Goal: Information Seeking & Learning: Check status

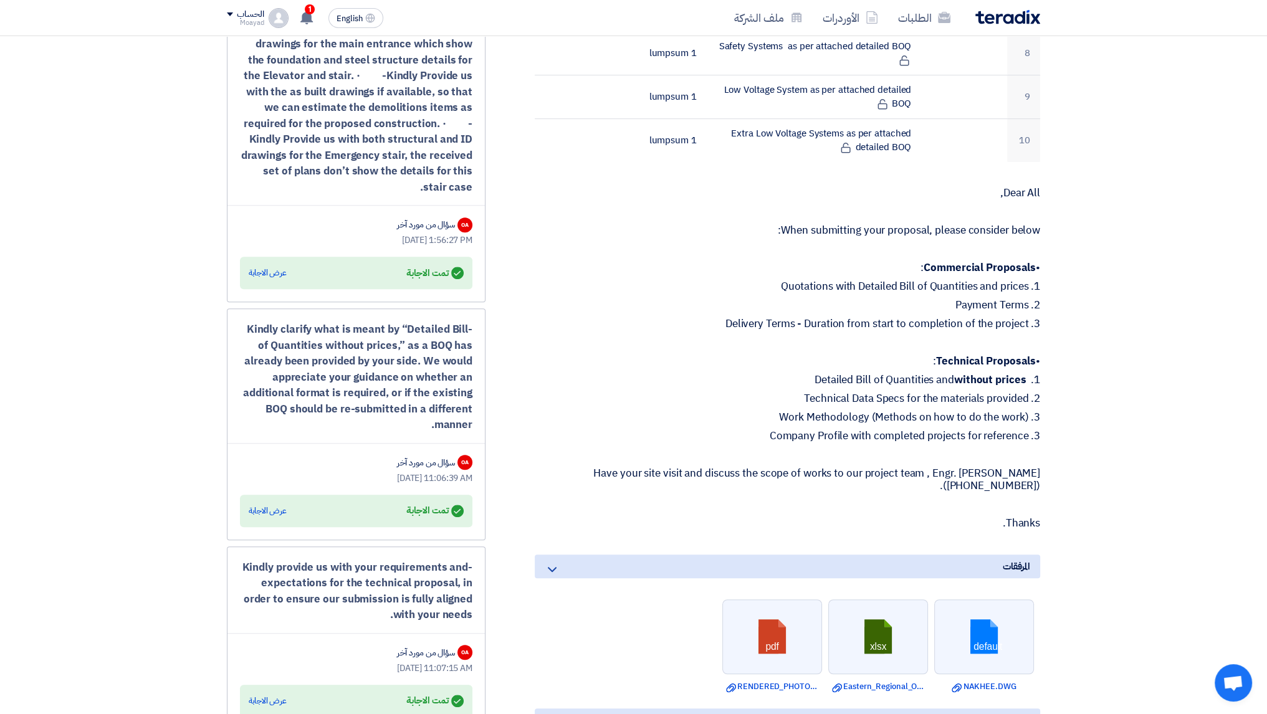
scroll to position [374, 0]
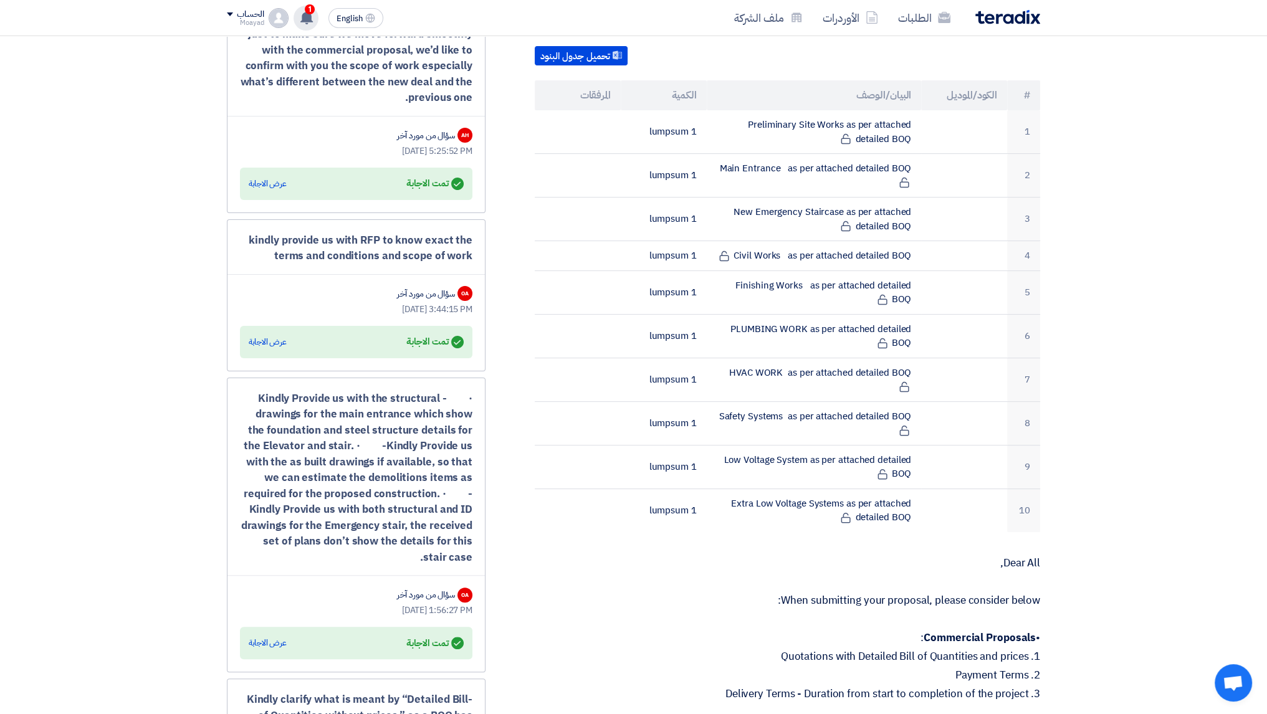
click at [306, 24] on div "1 تم مشاهدة العرض المقدم للطلب "Construction of Eastern Regional Office (TURNKE…" at bounding box center [306, 18] width 25 height 25
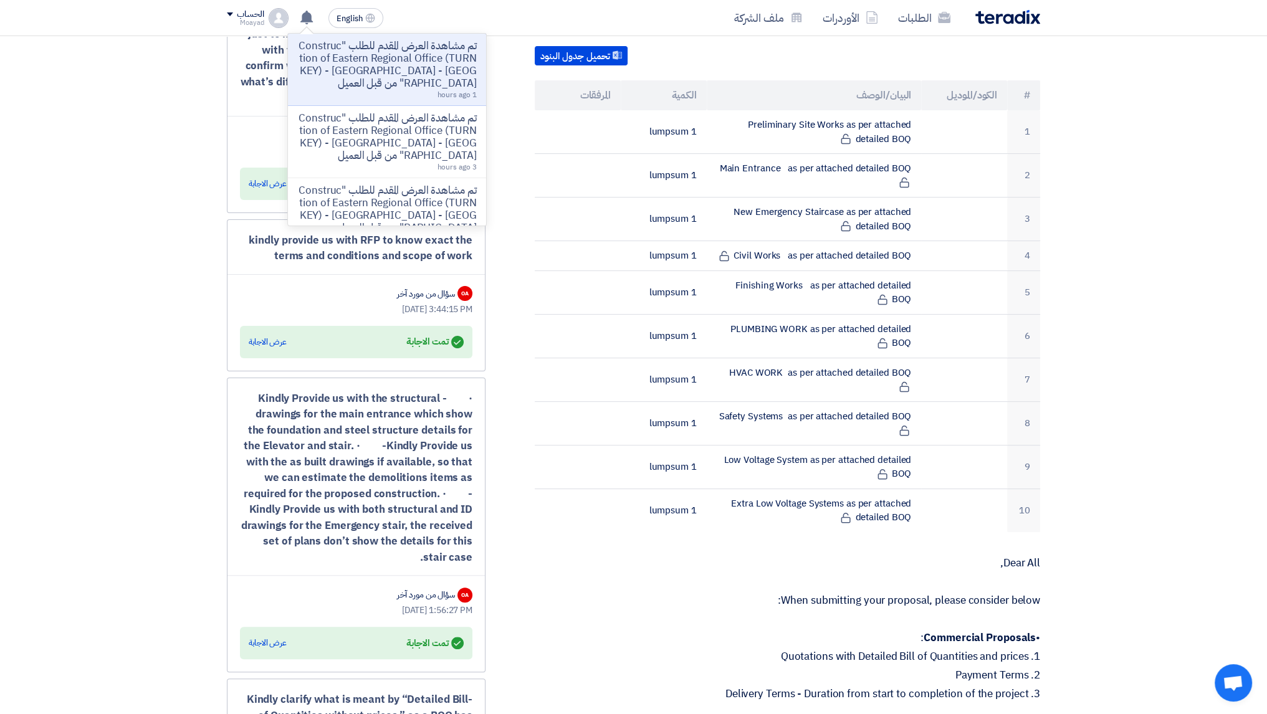
click at [409, 84] on p "تم مشاهدة العرض المقدم للطلب "Construction of Eastern Regional Office (TURNKEY)…" at bounding box center [387, 65] width 178 height 50
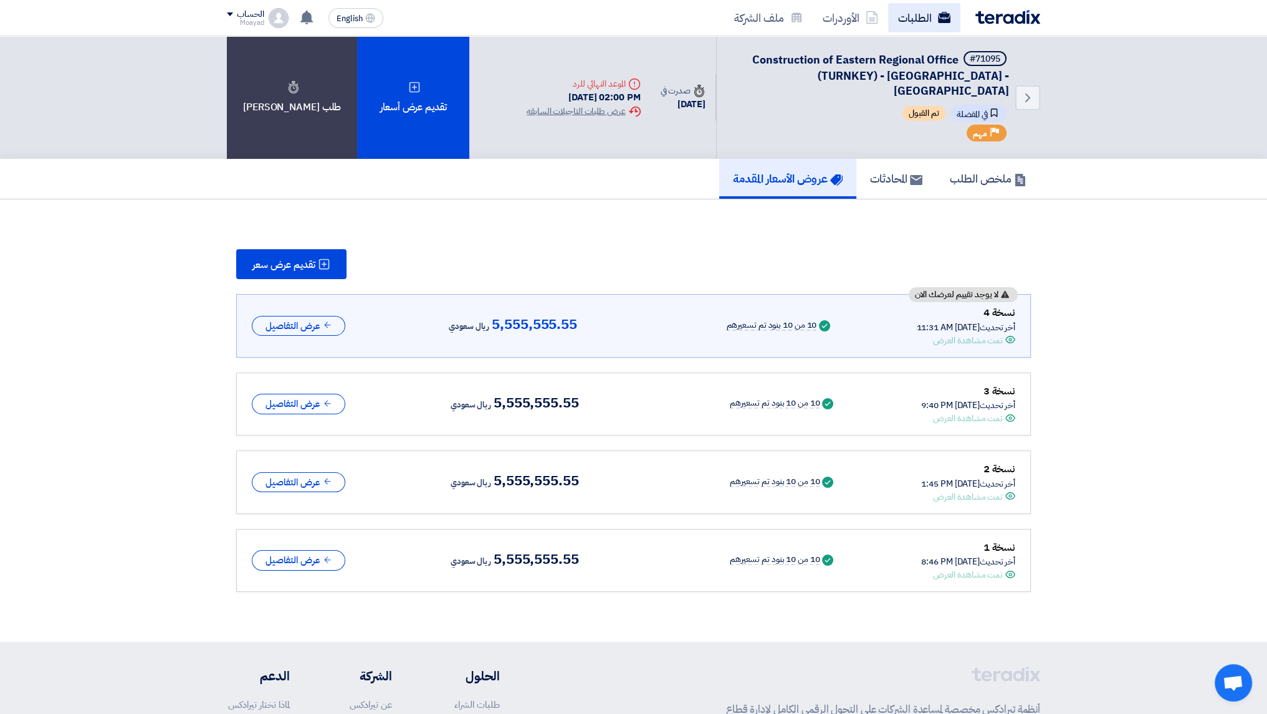
click at [929, 28] on link "الطلبات" at bounding box center [924, 17] width 72 height 29
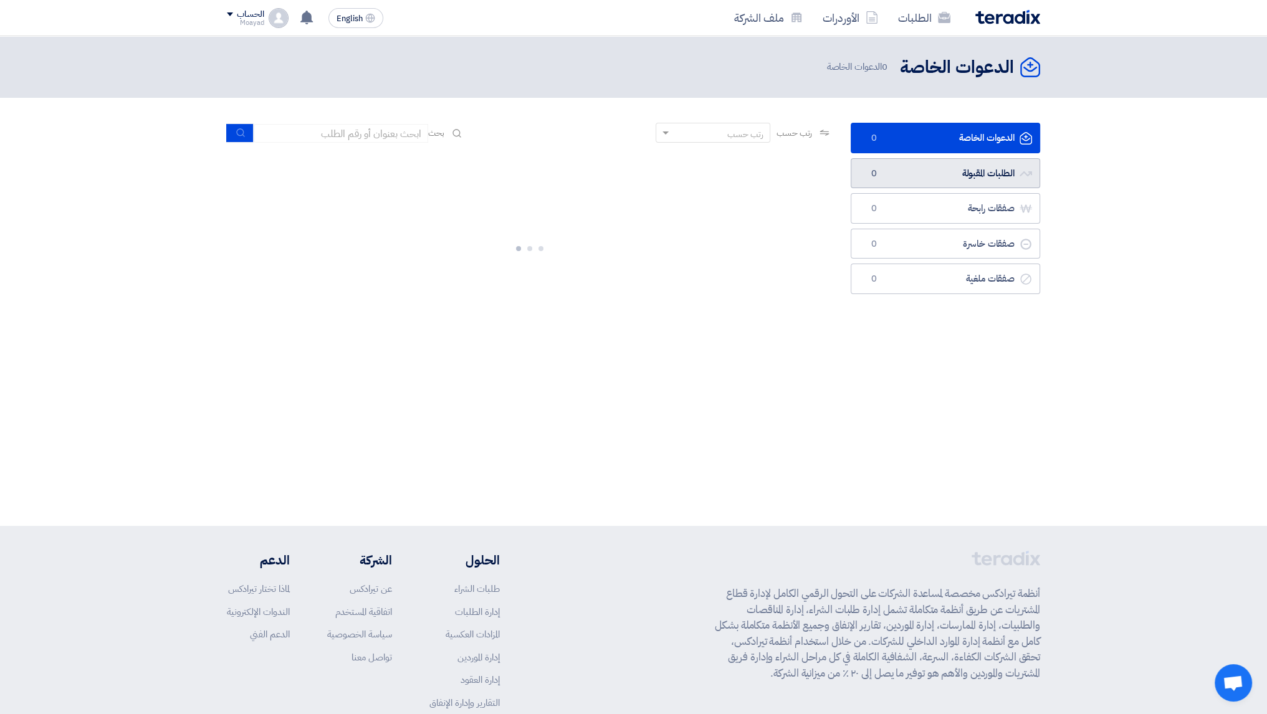
click at [997, 173] on link "الطلبات المقبولة الطلبات المقبولة 0" at bounding box center [945, 173] width 189 height 31
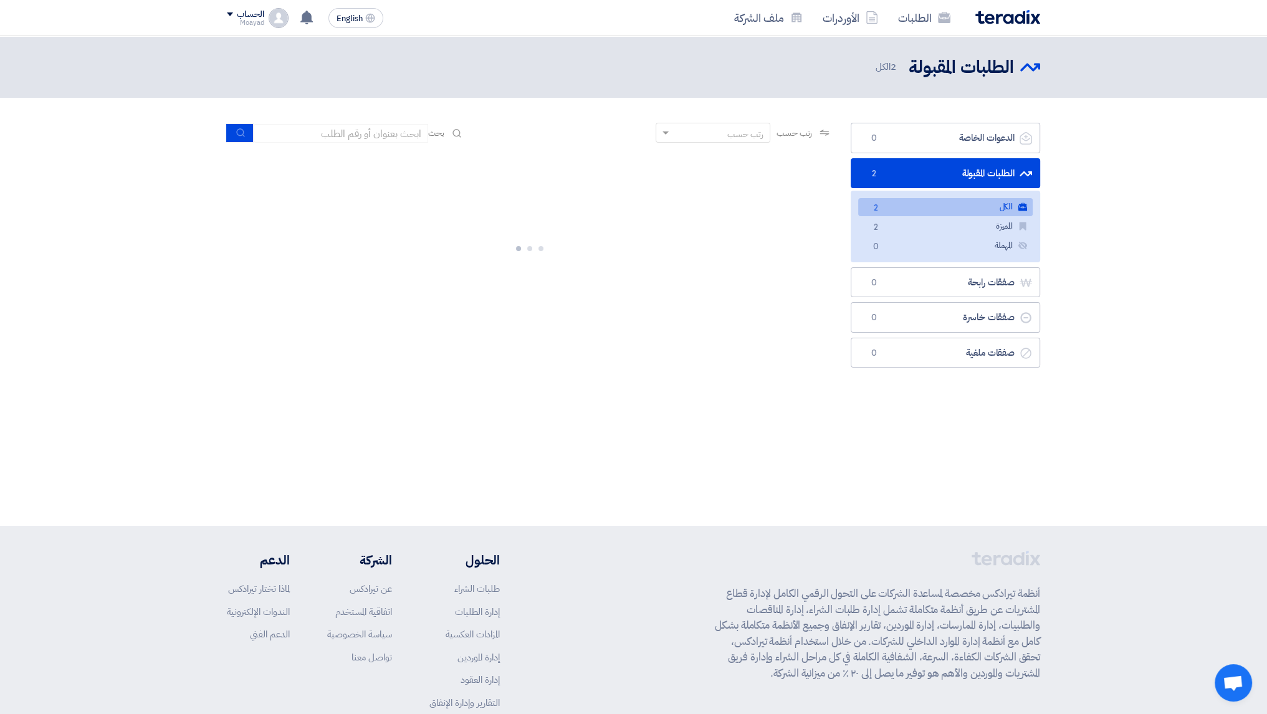
click at [983, 212] on link "الكل الكل 2" at bounding box center [945, 207] width 175 height 18
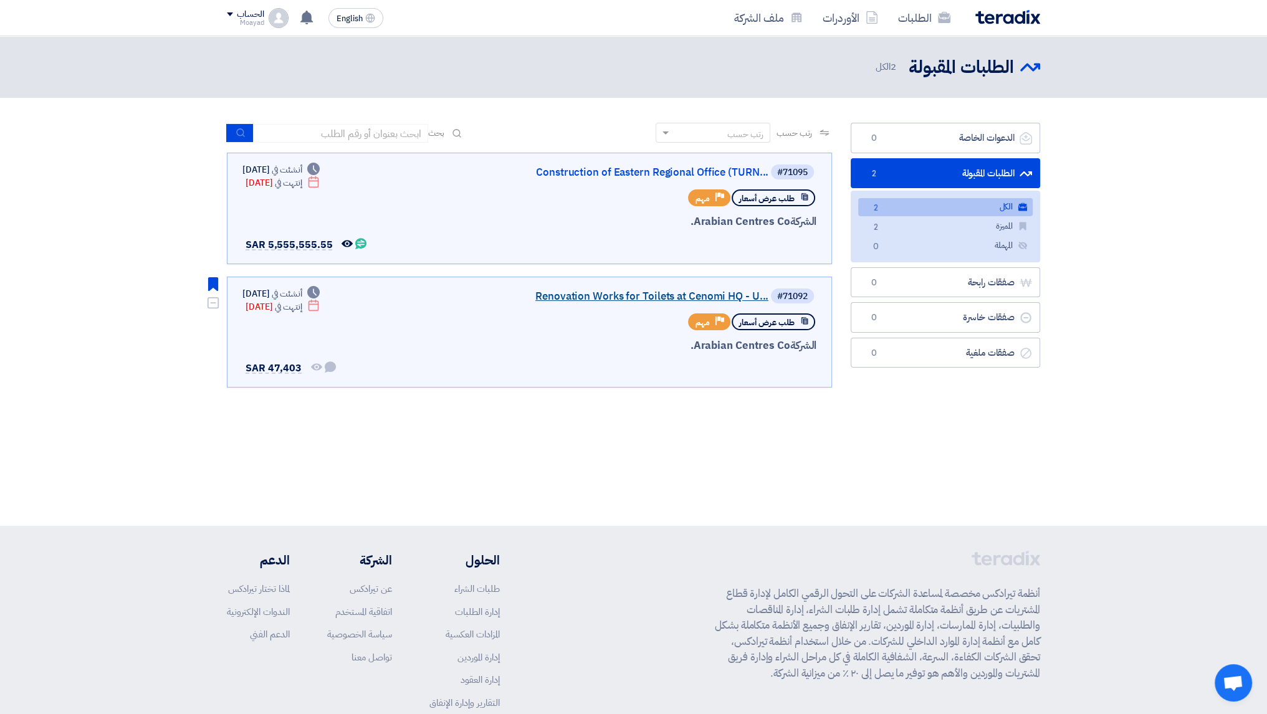
click at [723, 295] on link "Renovation Works for Toilets at Cenomi HQ - U..." at bounding box center [643, 296] width 249 height 11
